Goal: Find specific page/section: Find specific page/section

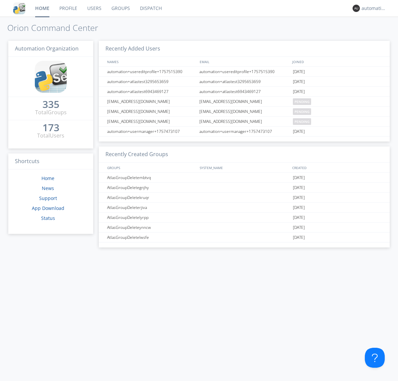
click at [150, 8] on link "Dispatch" at bounding box center [151, 8] width 32 height 17
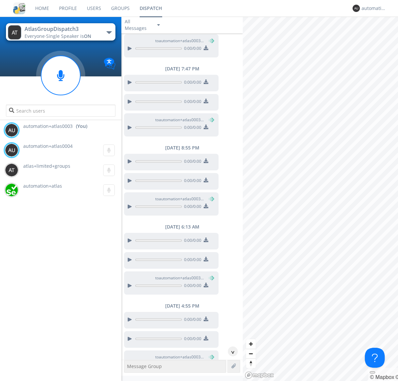
scroll to position [87, 0]
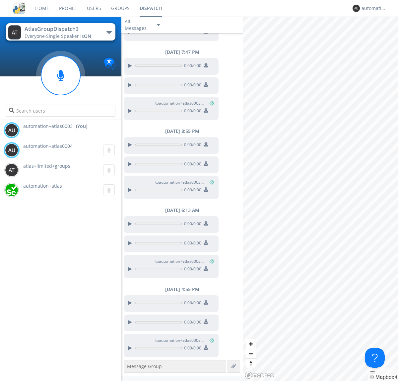
click at [109, 32] on div "button" at bounding box center [109, 32] width 5 height 3
click at [0, 0] on span "AtlasGroupDispatch" at bounding box center [0, 0] width 0 height 0
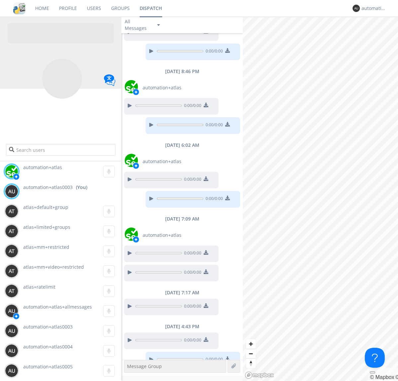
scroll to position [359, 0]
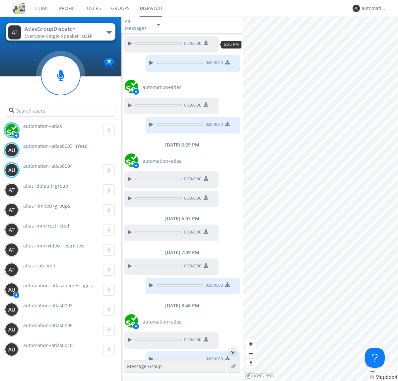
scroll to position [52, 0]
click at [230, 351] on div "^" at bounding box center [233, 351] width 10 height 10
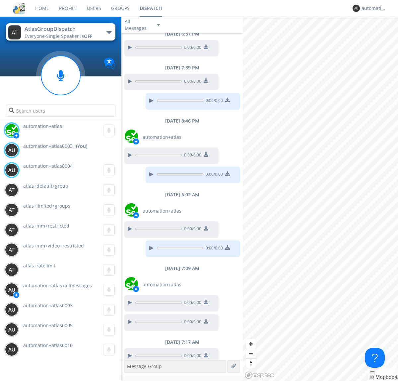
scroll to position [359, 0]
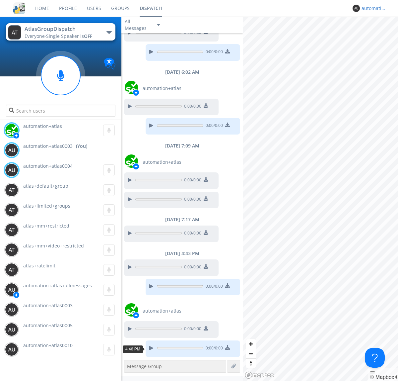
click at [372, 8] on div "automation+atlas0003" at bounding box center [374, 8] width 25 height 7
